Goal: Task Accomplishment & Management: Complete application form

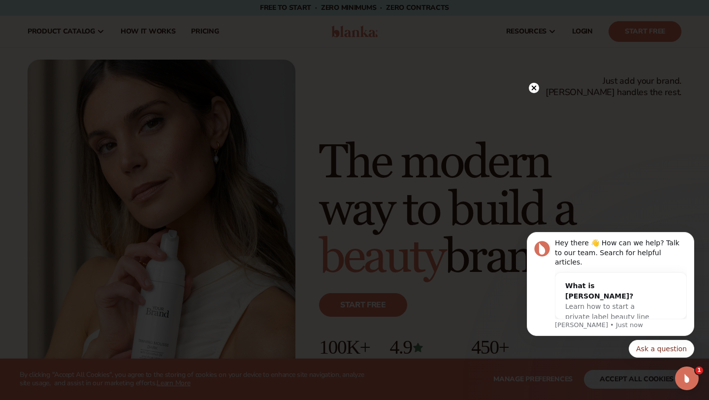
click at [534, 86] on circle at bounding box center [533, 88] width 10 height 10
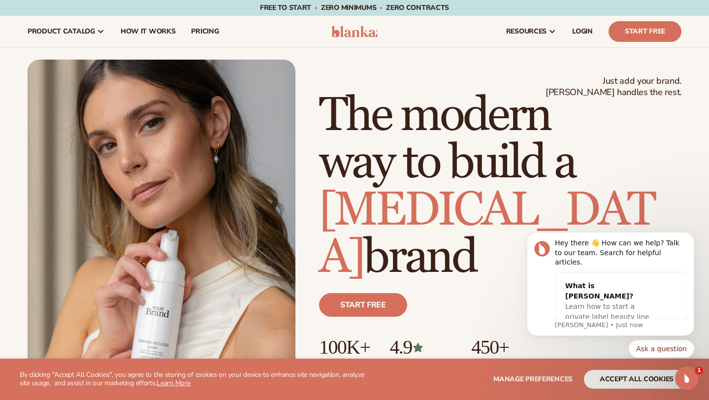
click at [593, 215] on body "Hey there 👋 How can we help? Talk to our team. Search for helpful articles. Wha…" at bounding box center [610, 291] width 189 height 156
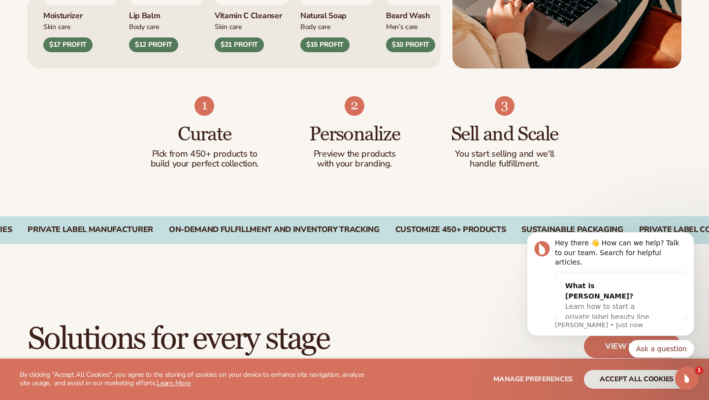
scroll to position [572, 0]
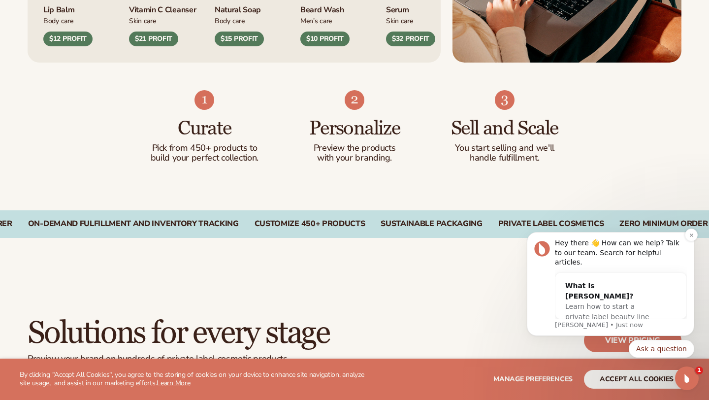
click at [560, 325] on p "[PERSON_NAME] • Just now" at bounding box center [621, 324] width 132 height 9
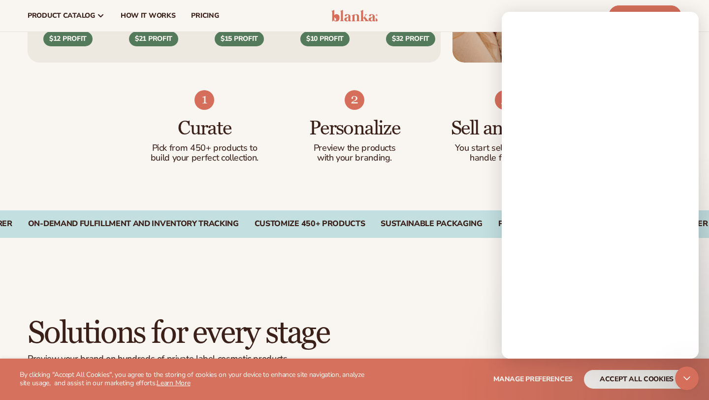
scroll to position [0, 0]
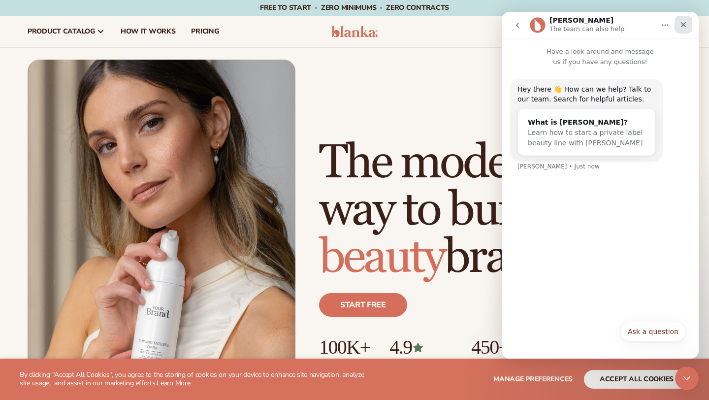
click at [684, 24] on icon "Close" at bounding box center [683, 25] width 8 height 8
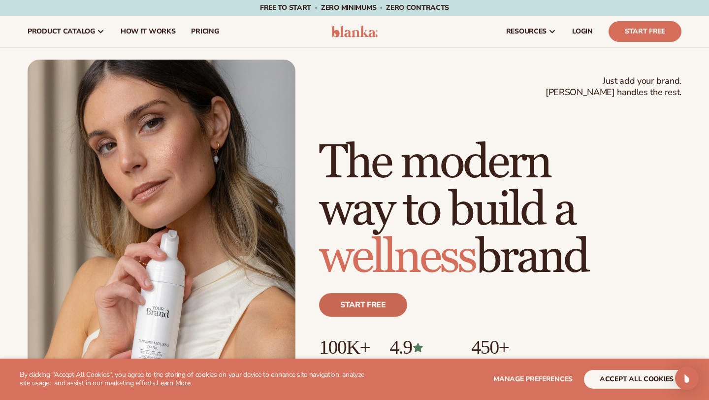
click at [346, 308] on link "Start free" at bounding box center [363, 305] width 88 height 24
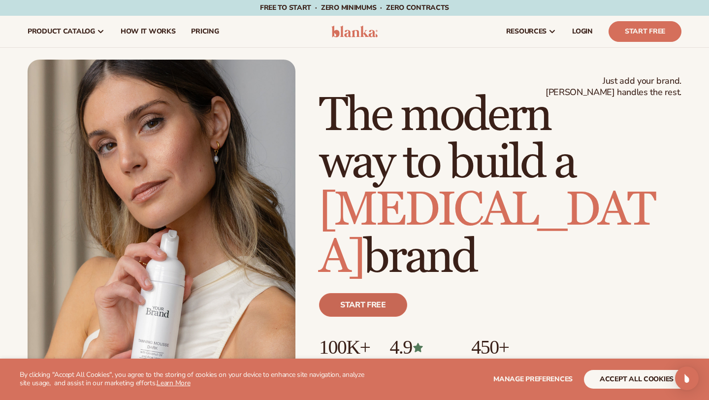
click at [360, 305] on link "Start free" at bounding box center [363, 305] width 88 height 24
